Goal: Task Accomplishment & Management: Manage account settings

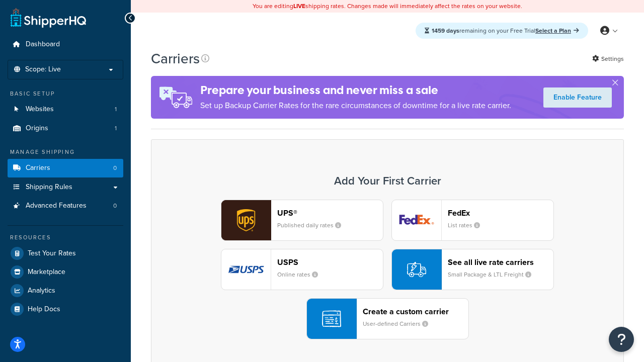
click at [387, 270] on div "UPS® Published daily rates FedEx List rates USPS Online rates See all live rate…" at bounding box center [388, 270] width 452 height 140
click at [501, 213] on header "FedEx" at bounding box center [501, 213] width 106 height 10
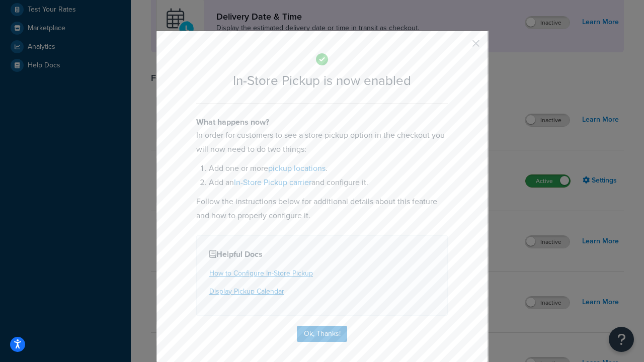
scroll to position [282, 0]
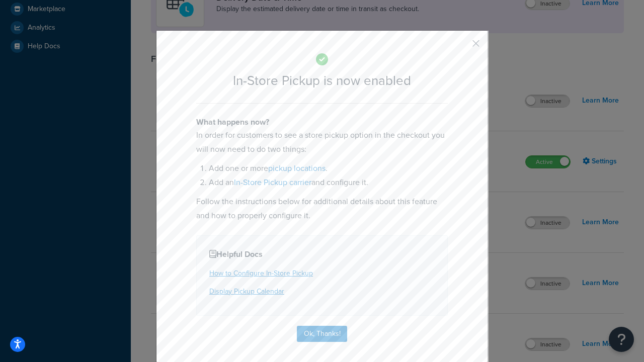
click at [461, 47] on button "button" at bounding box center [461, 47] width 3 height 3
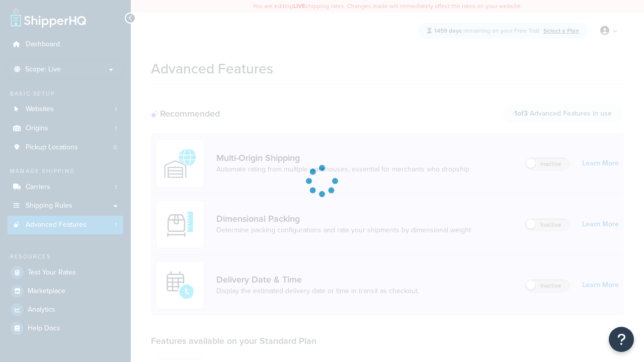
scroll to position [263, 0]
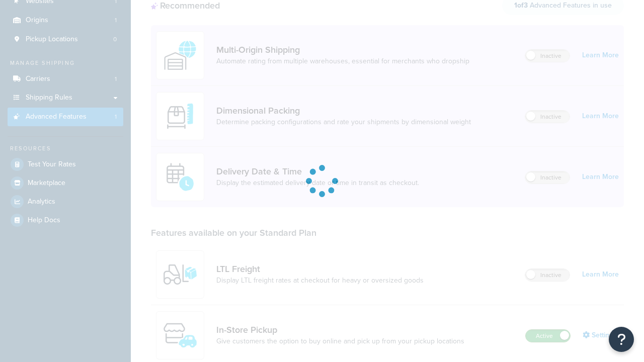
click at [548, 330] on label "Active" at bounding box center [548, 336] width 44 height 12
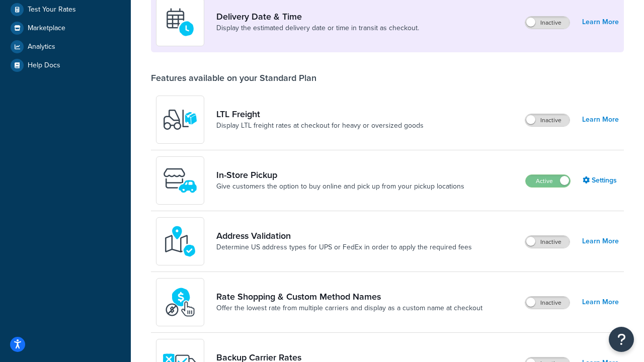
scroll to position [244, 0]
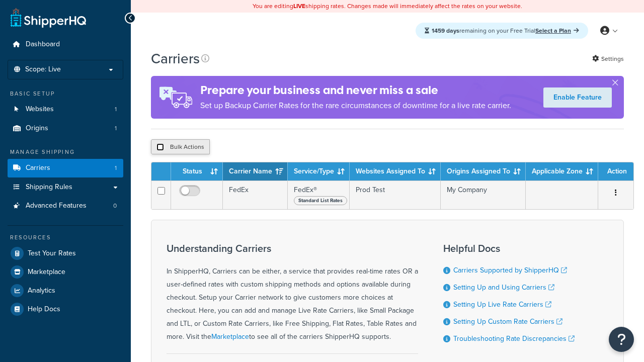
click at [160, 148] on input "checkbox" at bounding box center [160, 147] width 8 height 8
checkbox input "true"
click at [0, 0] on button "Delete" at bounding box center [0, 0] width 0 height 0
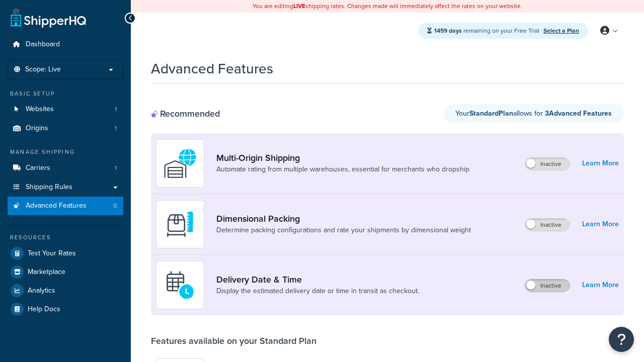
click at [547, 280] on label "Inactive" at bounding box center [547, 286] width 44 height 12
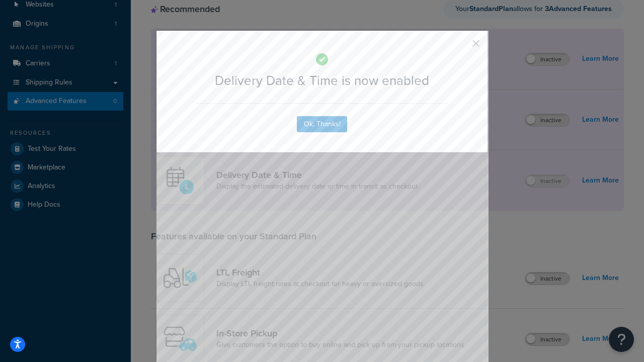
click at [461, 47] on button "button" at bounding box center [461, 47] width 3 height 3
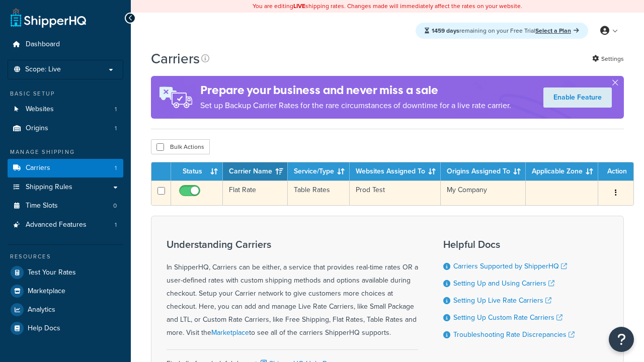
click at [255, 193] on td "Flat Rate" at bounding box center [255, 193] width 65 height 25
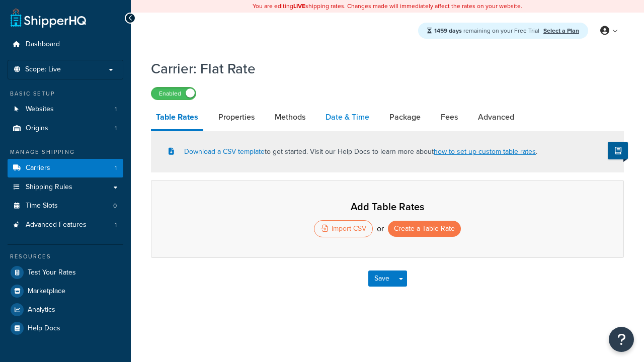
click at [347, 118] on link "Date & Time" at bounding box center [348, 117] width 54 height 24
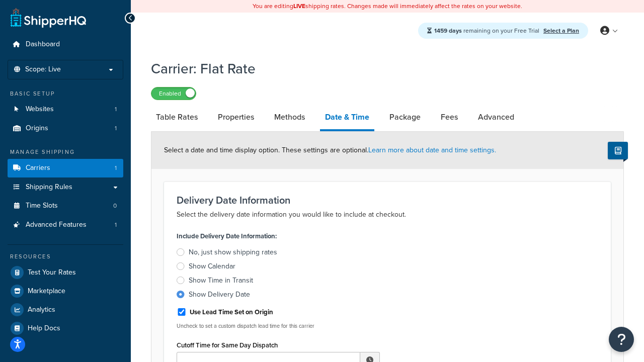
click at [219, 296] on div "Show Delivery Date" at bounding box center [219, 295] width 61 height 10
click at [0, 0] on input "Show Delivery Date" at bounding box center [0, 0] width 0 height 0
type input "11:00 AM"
type input "5"
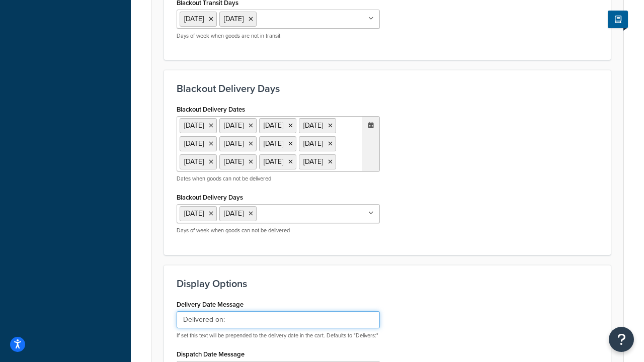
type input "Delivered on:"
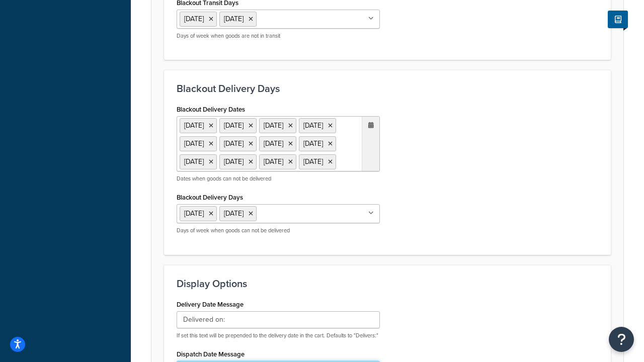
scroll to position [802, 0]
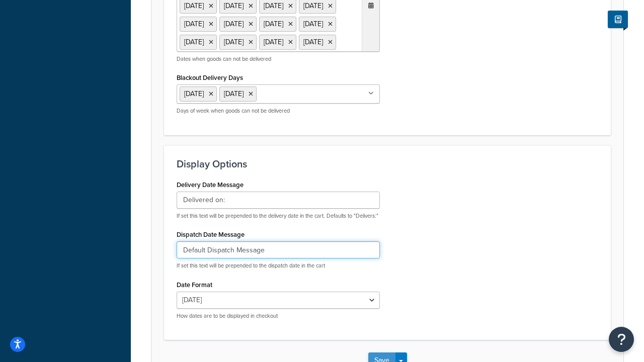
type input "Default Dispatch Message"
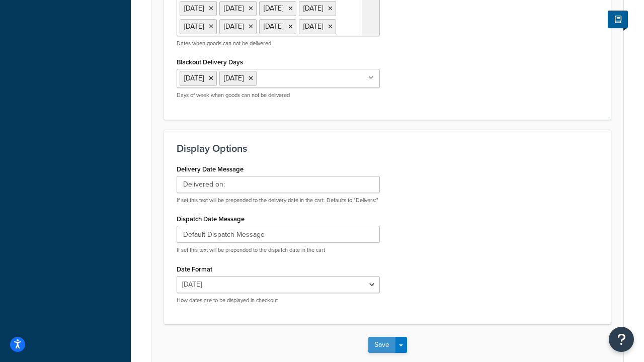
click at [381, 337] on button "Save" at bounding box center [381, 345] width 27 height 16
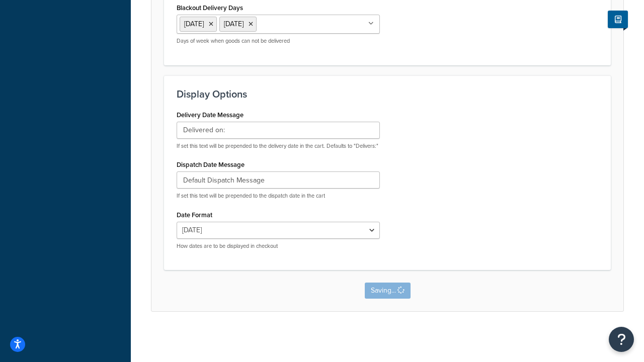
scroll to position [0, 0]
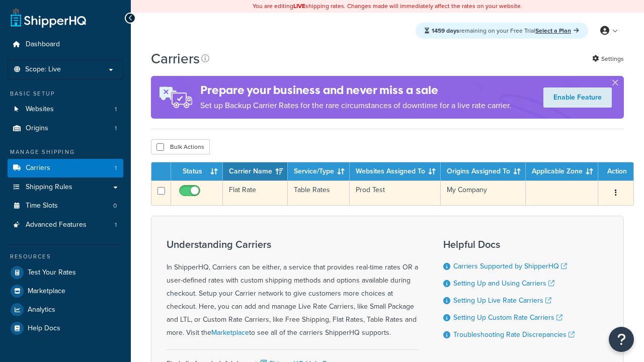
click at [255, 194] on td "Flat Rate" at bounding box center [255, 193] width 65 height 25
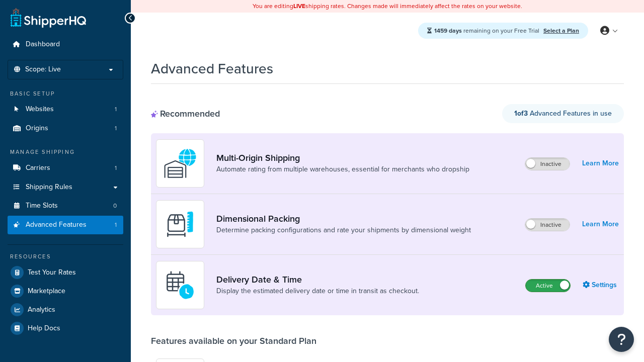
click at [548, 286] on label "Active" at bounding box center [548, 286] width 44 height 12
